Goal: Task Accomplishment & Management: Complete application form

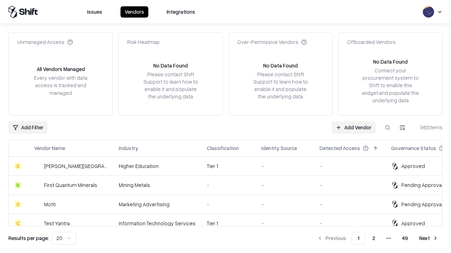
click at [353, 127] on link "Add Vendor" at bounding box center [353, 127] width 44 height 13
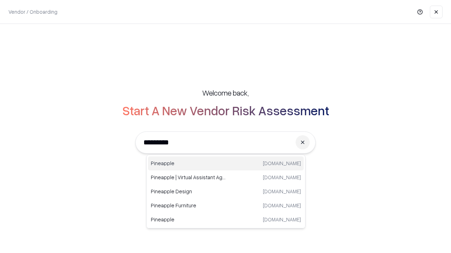
click at [226, 164] on div "Pineapple [DOMAIN_NAME]" at bounding box center [226, 164] width 156 height 14
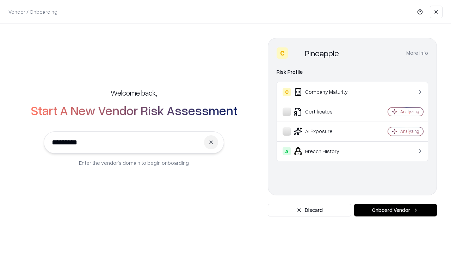
type input "*********"
click at [395, 211] on button "Onboard Vendor" at bounding box center [395, 210] width 83 height 13
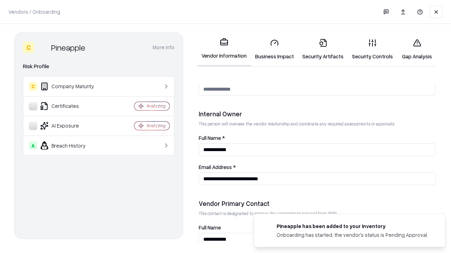
scroll to position [365, 0]
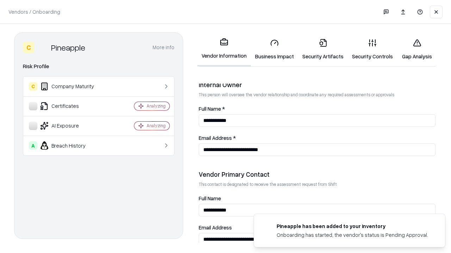
click at [322, 49] on link "Security Artifacts" at bounding box center [323, 49] width 50 height 33
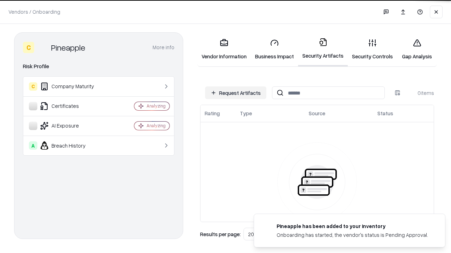
click at [236, 93] on button "Request Artifacts" at bounding box center [235, 93] width 61 height 13
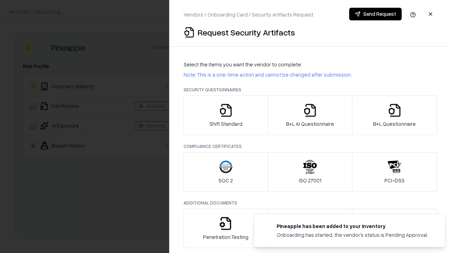
click at [394, 115] on icon "button" at bounding box center [394, 111] width 14 height 14
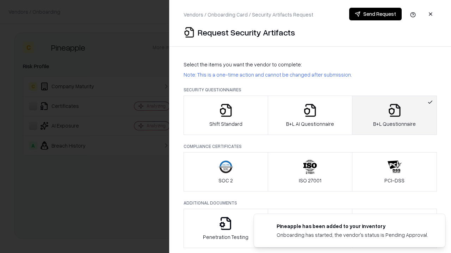
click at [309, 115] on icon "button" at bounding box center [310, 111] width 14 height 14
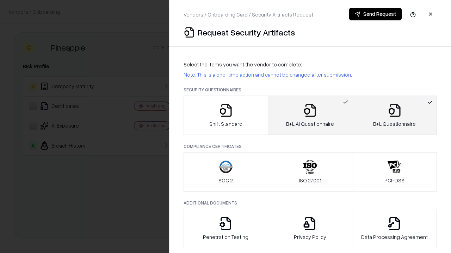
click at [375, 14] on button "Send Request" at bounding box center [375, 14] width 52 height 13
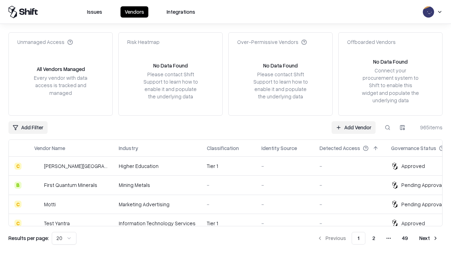
click at [353, 127] on link "Add Vendor" at bounding box center [353, 127] width 44 height 13
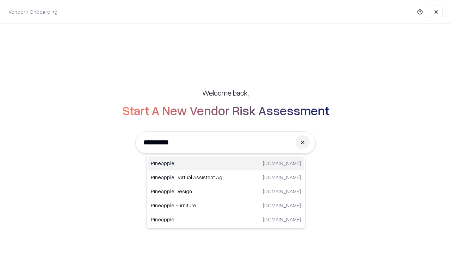
click at [226, 164] on div "Pineapple [DOMAIN_NAME]" at bounding box center [226, 164] width 156 height 14
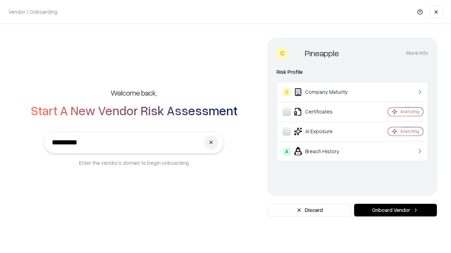
type input "*********"
click at [395, 211] on button "Onboard Vendor" at bounding box center [395, 210] width 83 height 13
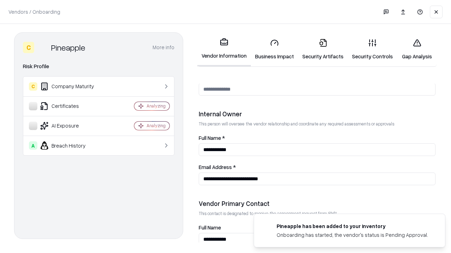
scroll to position [365, 0]
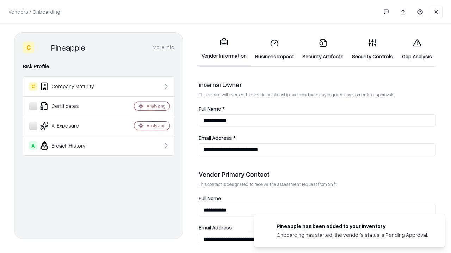
click at [417, 49] on link "Gap Analysis" at bounding box center [417, 49] width 40 height 33
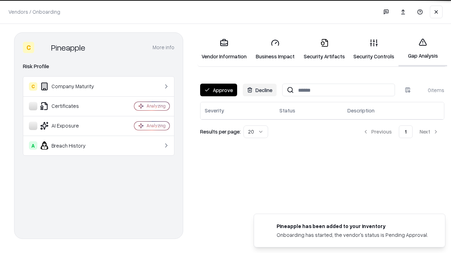
click at [218, 90] on button "Approve" at bounding box center [218, 90] width 37 height 13
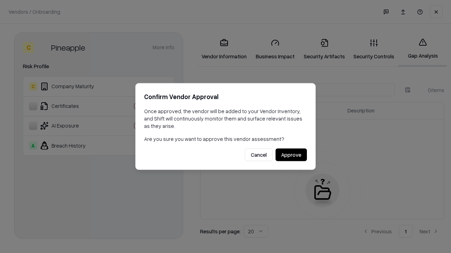
click at [291, 155] on button "Approve" at bounding box center [290, 155] width 31 height 13
